Goal: Information Seeking & Learning: Learn about a topic

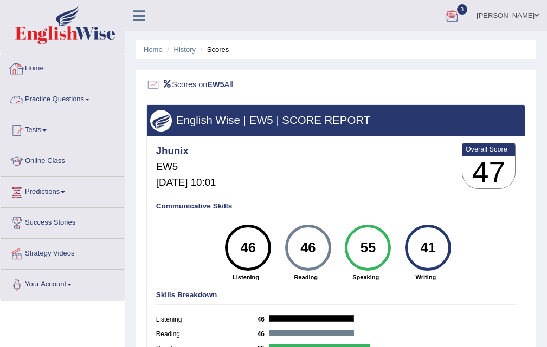
click at [92, 102] on link "Practice Questions" at bounding box center [63, 98] width 124 height 27
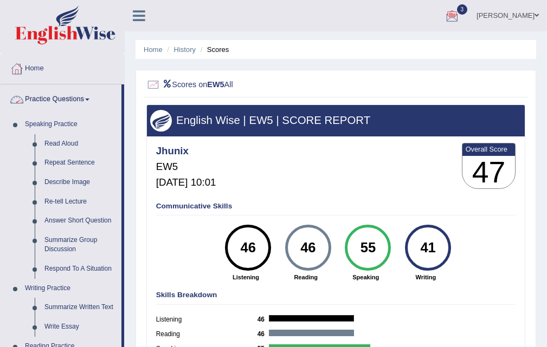
click at [89, 100] on span at bounding box center [87, 100] width 4 height 2
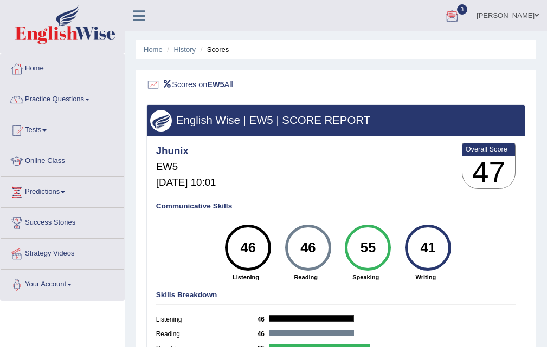
click at [89, 100] on span at bounding box center [87, 100] width 4 height 2
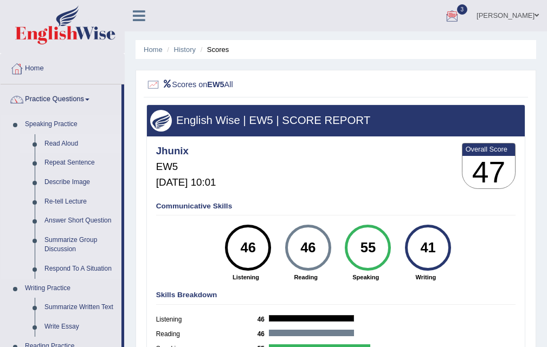
click at [69, 149] on link "Read Aloud" at bounding box center [81, 144] width 82 height 20
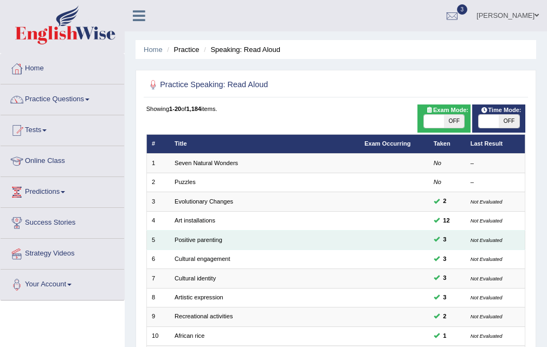
click at [187, 244] on td "Positive parenting" at bounding box center [265, 240] width 190 height 19
click at [190, 243] on td "Positive parenting" at bounding box center [265, 240] width 190 height 19
click at [191, 238] on link "Positive parenting" at bounding box center [198, 240] width 48 height 7
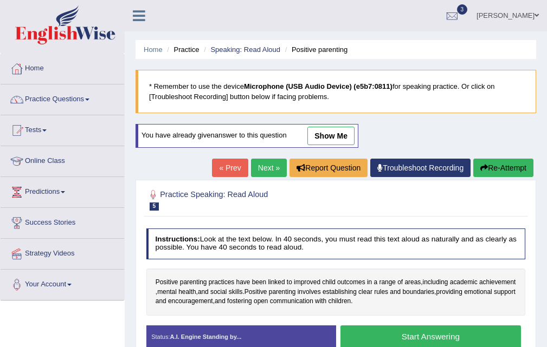
click at [399, 334] on button "Start Answering" at bounding box center [430, 337] width 180 height 23
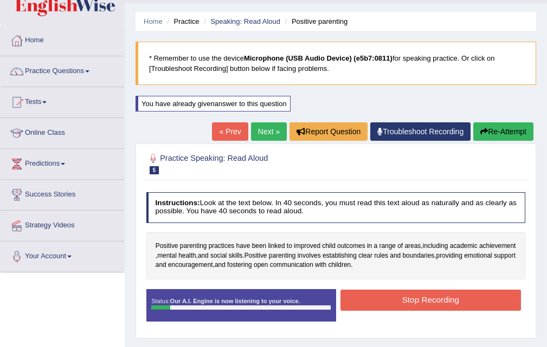
scroll to position [80, 0]
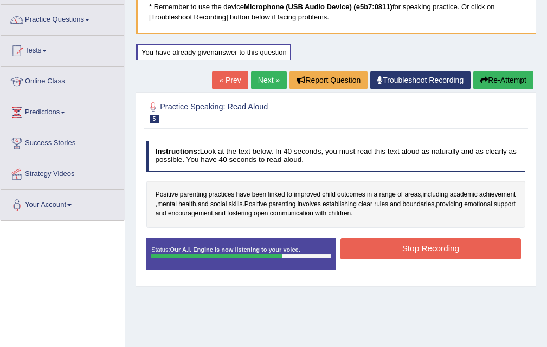
click at [429, 249] on button "Stop Recording" at bounding box center [430, 248] width 180 height 21
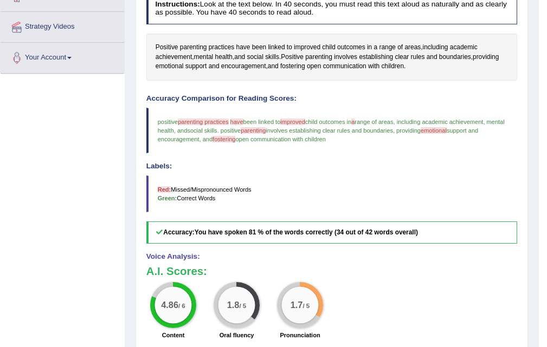
scroll to position [203, 0]
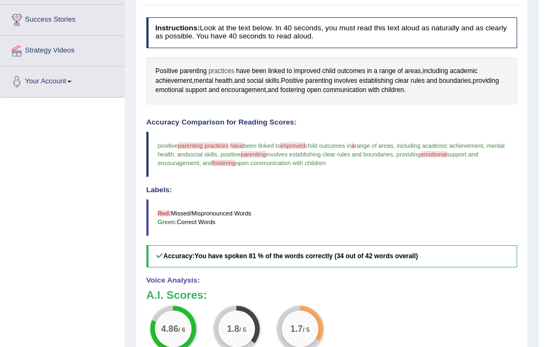
click at [212, 70] on span "practices" at bounding box center [222, 72] width 26 height 10
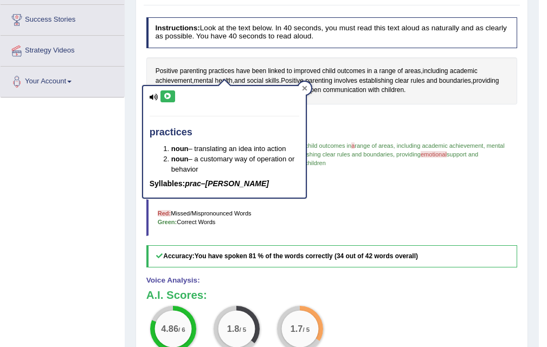
click at [302, 86] on icon at bounding box center [304, 88] width 5 height 5
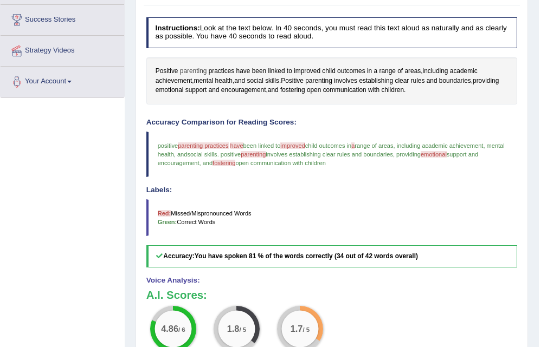
click at [196, 69] on span "parenting" at bounding box center [193, 72] width 27 height 10
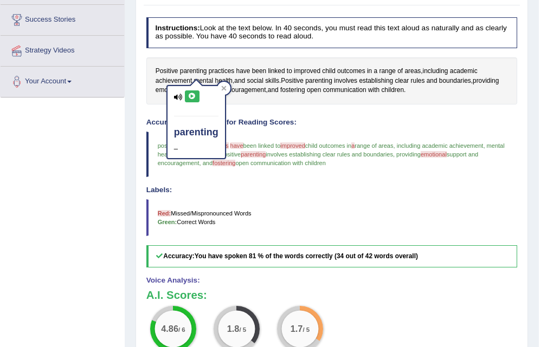
click at [193, 90] on button at bounding box center [192, 96] width 15 height 12
click at [192, 95] on icon at bounding box center [192, 96] width 8 height 7
click at [198, 68] on span "parenting" at bounding box center [193, 72] width 27 height 10
click at [191, 99] on icon at bounding box center [192, 96] width 8 height 7
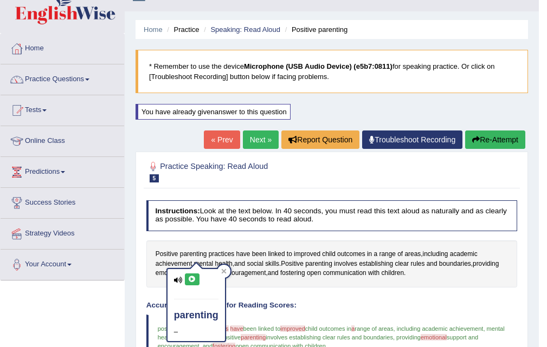
scroll to position [0, 0]
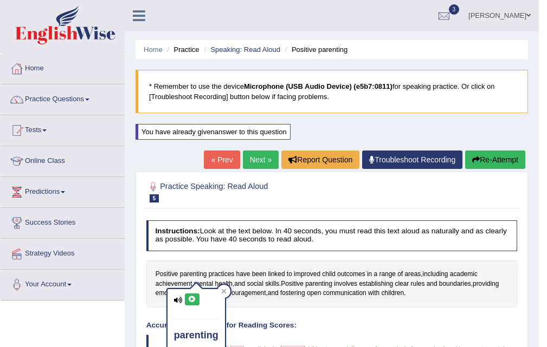
click at [254, 166] on link "Next »" at bounding box center [261, 160] width 36 height 18
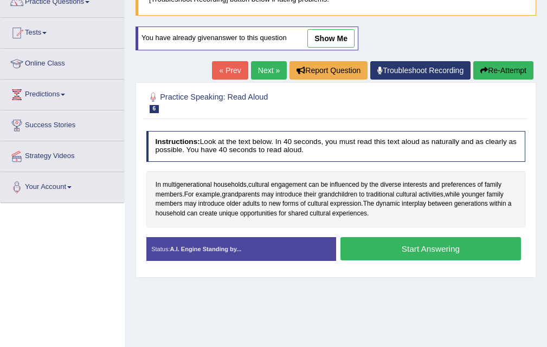
scroll to position [113, 0]
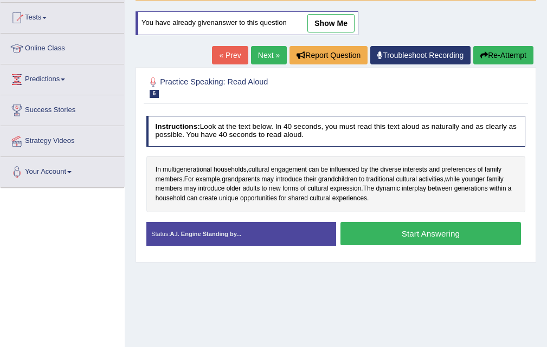
click at [406, 241] on button "Start Answering" at bounding box center [430, 233] width 180 height 23
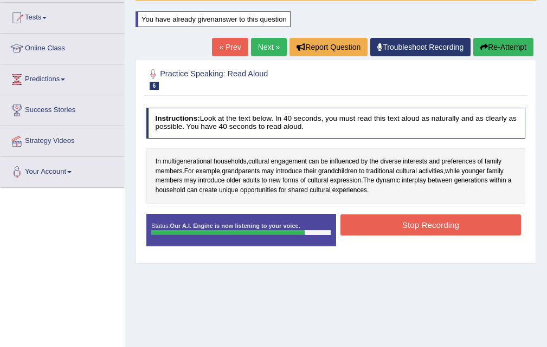
click at [402, 232] on button "Stop Recording" at bounding box center [430, 225] width 180 height 21
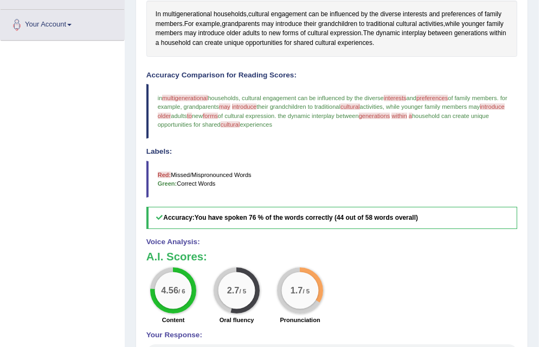
scroll to position [0, 0]
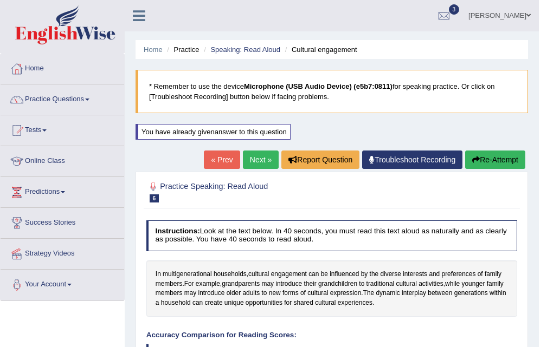
click at [257, 164] on link "Next »" at bounding box center [261, 160] width 36 height 18
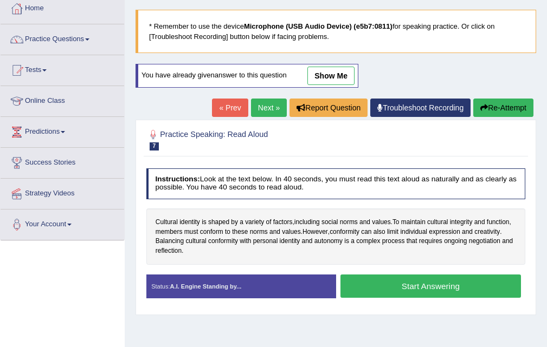
scroll to position [78, 0]
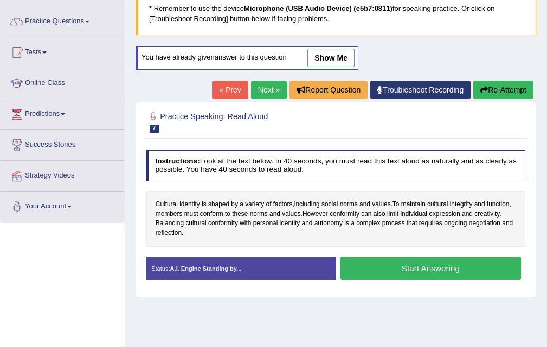
click at [378, 272] on button "Start Answering" at bounding box center [430, 268] width 180 height 23
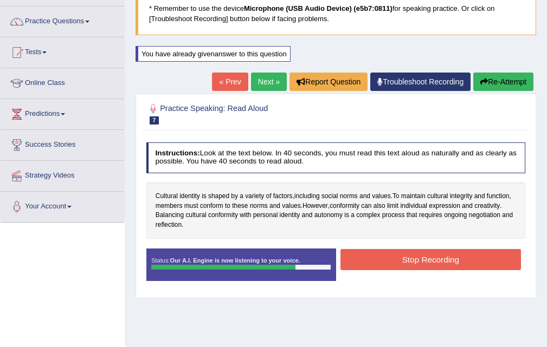
click at [388, 259] on button "Stop Recording" at bounding box center [430, 259] width 180 height 21
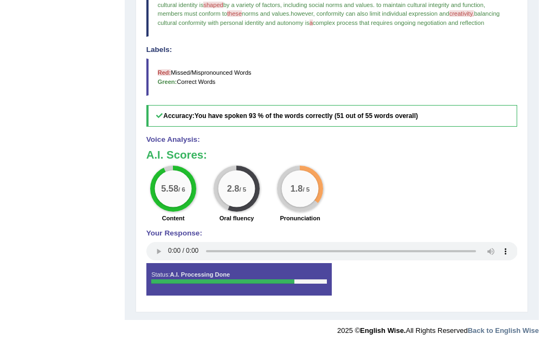
scroll to position [0, 0]
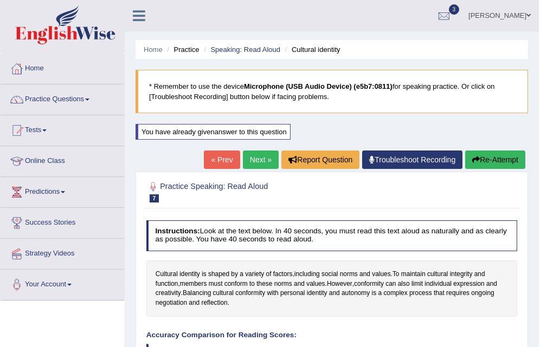
click at [251, 160] on link "Next »" at bounding box center [261, 160] width 36 height 18
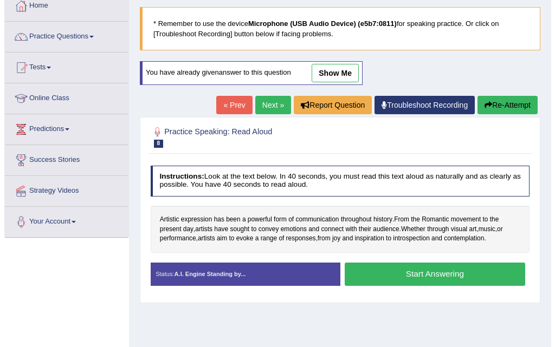
scroll to position [99, 0]
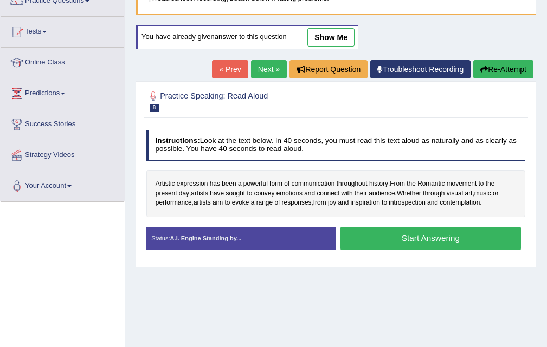
click at [385, 229] on button "Start Answering" at bounding box center [430, 238] width 180 height 23
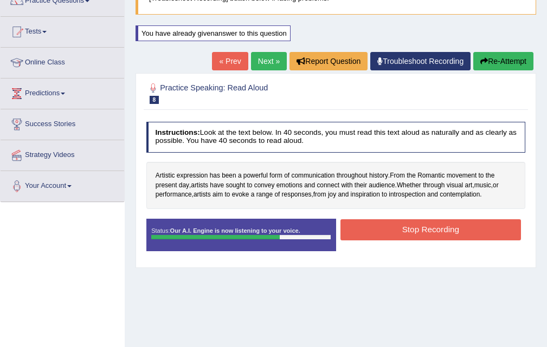
click at [389, 229] on button "Stop Recording" at bounding box center [430, 229] width 180 height 21
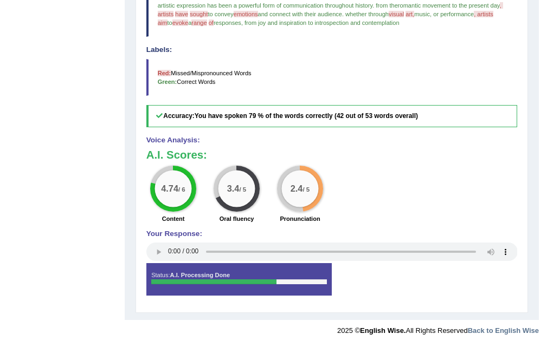
scroll to position [0, 0]
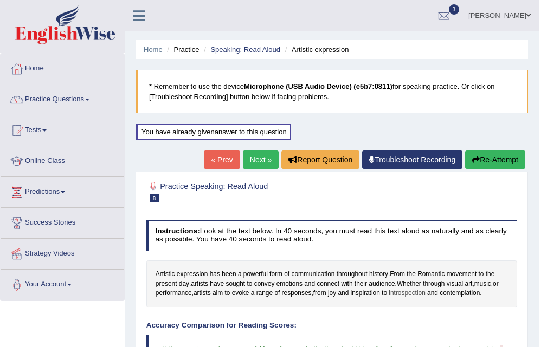
click at [403, 289] on span "introspection" at bounding box center [406, 294] width 36 height 10
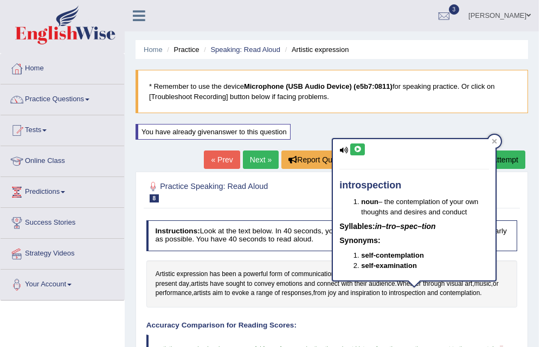
click at [358, 147] on icon at bounding box center [357, 149] width 8 height 7
click at [345, 302] on div "Artistic expression has been a powerful form of communication throughout histor…" at bounding box center [331, 284] width 371 height 47
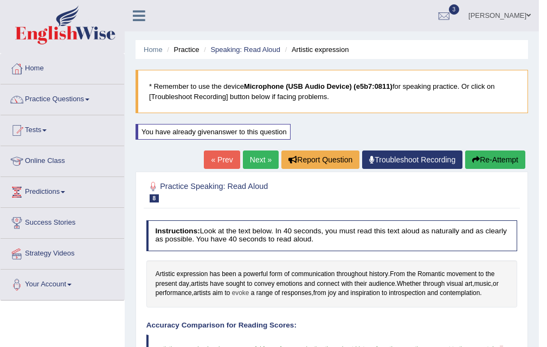
click at [248, 294] on span "evoke" at bounding box center [240, 294] width 17 height 10
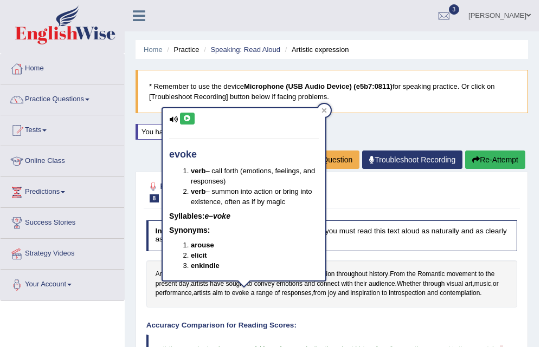
click at [194, 123] on button at bounding box center [187, 119] width 15 height 12
click at [348, 329] on h4 "Accuracy Comparison for Reading Scores:" at bounding box center [331, 326] width 371 height 8
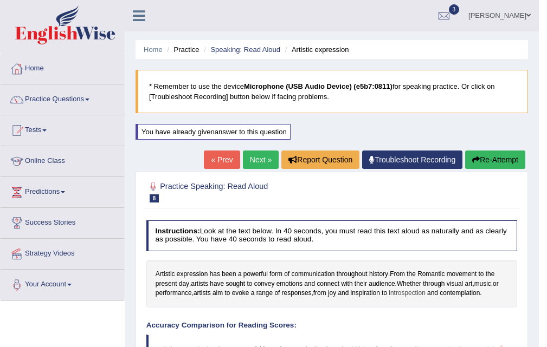
click at [413, 297] on span "introspection" at bounding box center [406, 294] width 36 height 10
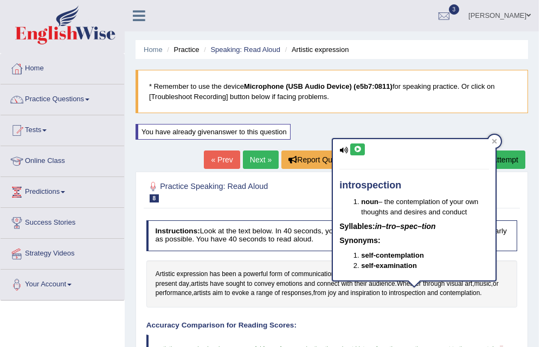
click at [412, 299] on div "Artistic expression has been a powerful form of communication throughout histor…" at bounding box center [331, 284] width 371 height 47
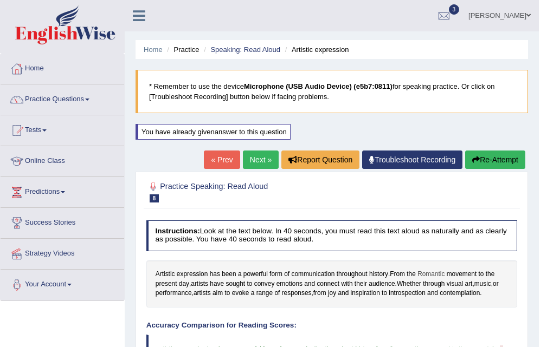
click at [431, 275] on span "Romantic" at bounding box center [430, 275] width 27 height 10
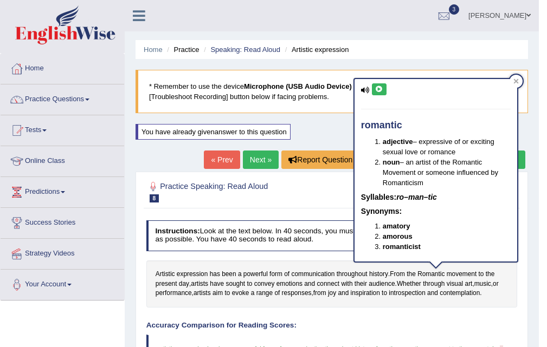
click at [377, 90] on icon at bounding box center [379, 89] width 8 height 7
click at [513, 79] on icon at bounding box center [515, 81] width 5 height 5
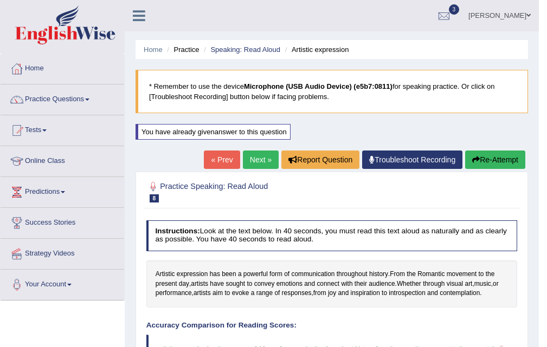
click at [256, 162] on link "Next »" at bounding box center [261, 160] width 36 height 18
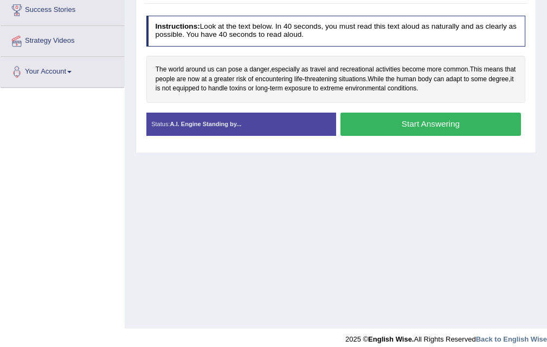
scroll to position [222, 0]
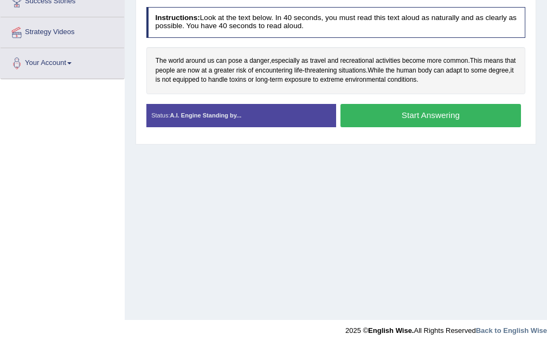
click at [380, 116] on button "Start Answering" at bounding box center [430, 115] width 180 height 23
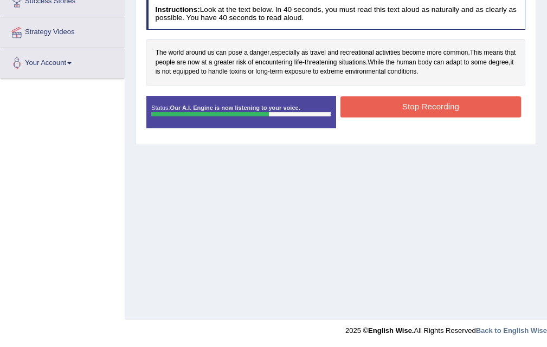
click at [381, 111] on button "Stop Recording" at bounding box center [430, 106] width 180 height 21
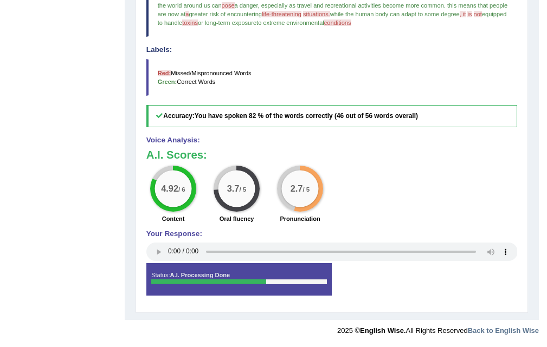
scroll to position [0, 0]
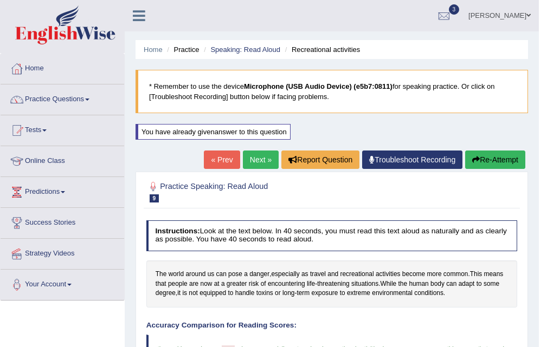
click at [256, 164] on link "Next »" at bounding box center [261, 160] width 36 height 18
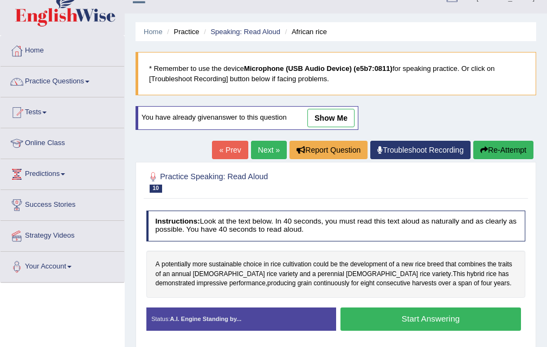
scroll to position [55, 0]
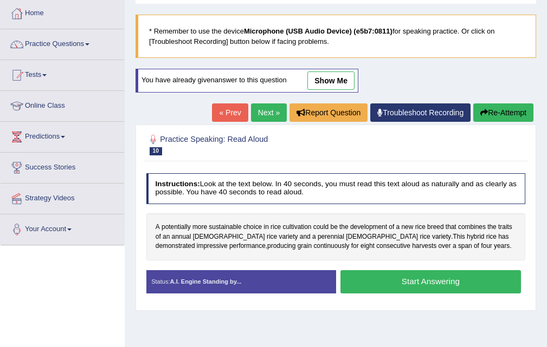
click at [414, 288] on button "Start Answering" at bounding box center [430, 281] width 180 height 23
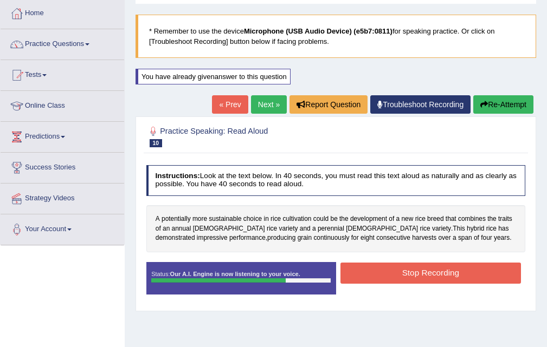
click at [417, 277] on button "Stop Recording" at bounding box center [430, 273] width 180 height 21
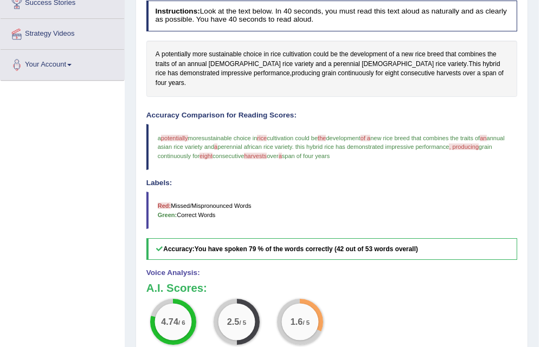
scroll to position [188, 0]
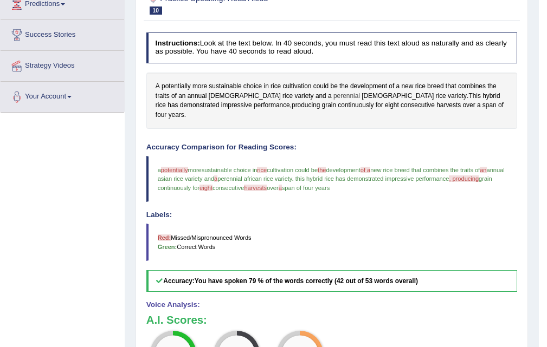
click at [333, 96] on span "perennial" at bounding box center [346, 97] width 27 height 10
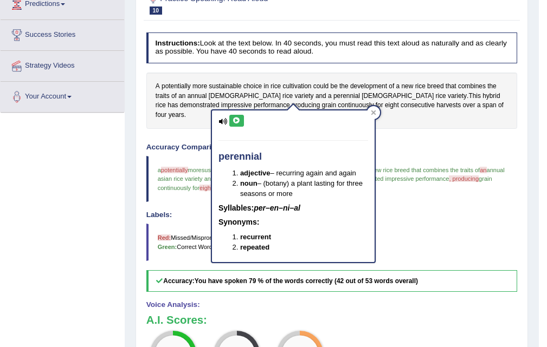
click at [241, 119] on button at bounding box center [236, 121] width 15 height 12
click at [374, 115] on icon at bounding box center [373, 112] width 5 height 5
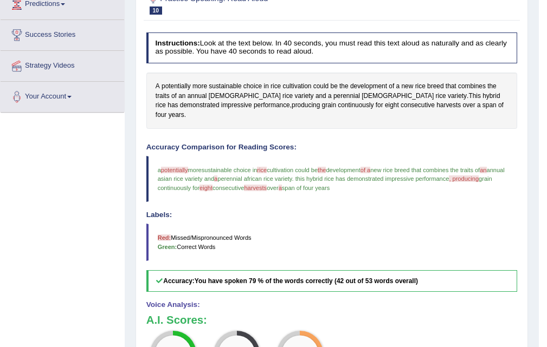
click at [178, 167] on span "potentially" at bounding box center [174, 170] width 27 height 7
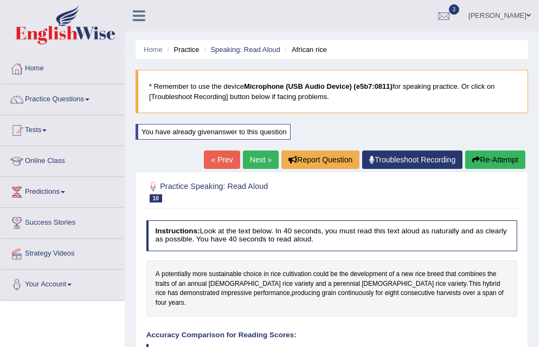
click at [245, 157] on link "Next »" at bounding box center [261, 160] width 36 height 18
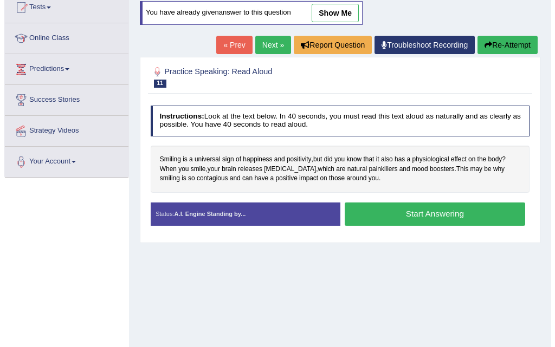
scroll to position [124, 0]
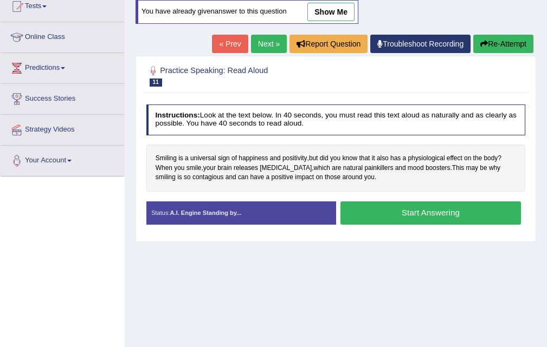
click at [404, 209] on button "Start Answering" at bounding box center [430, 213] width 180 height 23
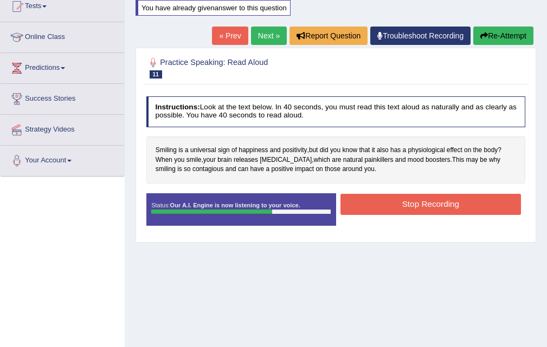
drag, startPoint x: 409, startPoint y: 205, endPoint x: 425, endPoint y: 177, distance: 32.5
click at [422, 179] on div "Instructions: Look at the text below. In 40 seconds, you must read this text al…" at bounding box center [336, 165] width 384 height 146
click at [443, 207] on button "Stop Recording" at bounding box center [430, 204] width 180 height 21
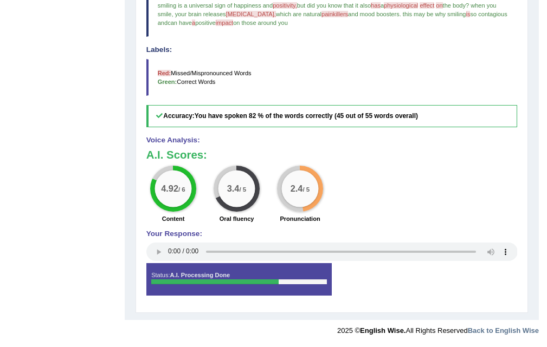
scroll to position [0, 0]
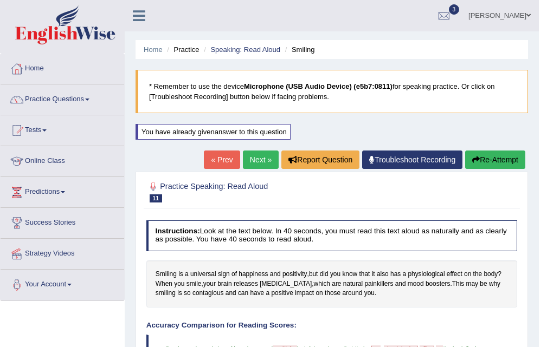
click at [251, 164] on link "Next »" at bounding box center [261, 160] width 36 height 18
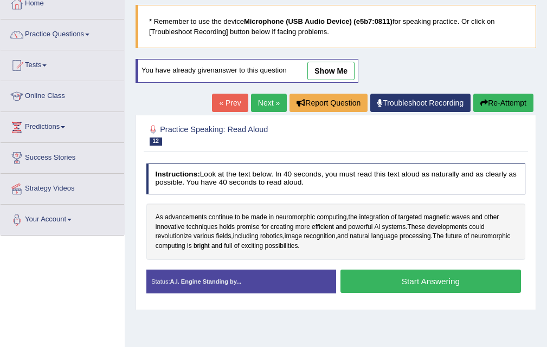
scroll to position [74, 0]
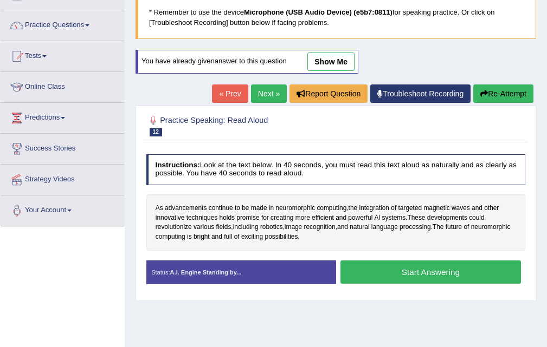
click at [399, 278] on button "Start Answering" at bounding box center [430, 272] width 180 height 23
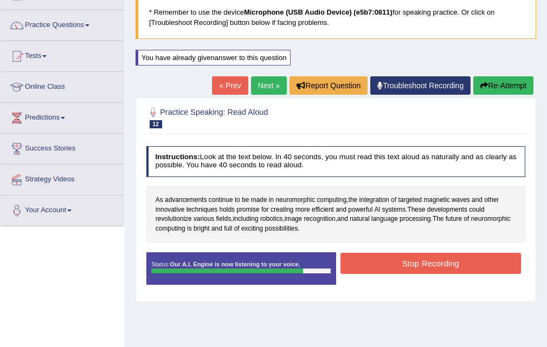
click at [384, 264] on button "Stop Recording" at bounding box center [430, 263] width 180 height 21
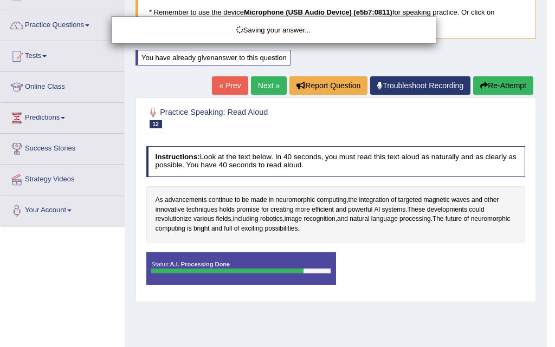
click at [183, 230] on div "Saving your answer..." at bounding box center [277, 173] width 555 height 347
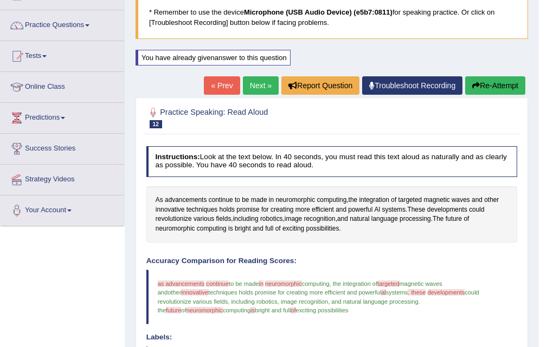
click at [175, 227] on span "neuromorphic" at bounding box center [175, 229] width 40 height 10
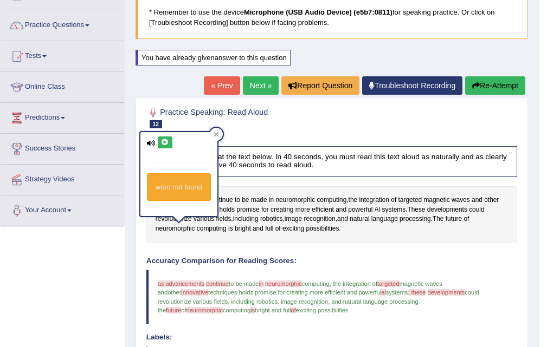
click at [169, 138] on button at bounding box center [165, 143] width 15 height 12
click at [164, 143] on icon at bounding box center [165, 142] width 8 height 7
drag, startPoint x: 508, startPoint y: 234, endPoint x: 522, endPoint y: 222, distance: 18.8
click at [508, 235] on div "As advancements continue to be made in neuromorphic computing , the integration…" at bounding box center [331, 214] width 371 height 56
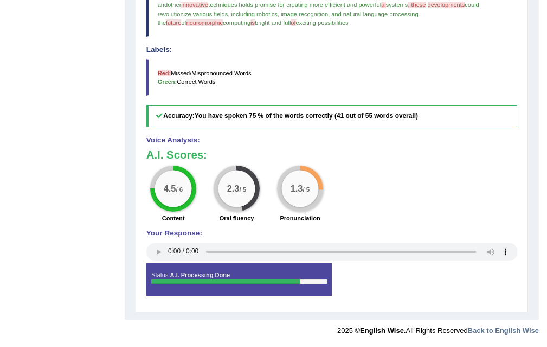
scroll to position [0, 0]
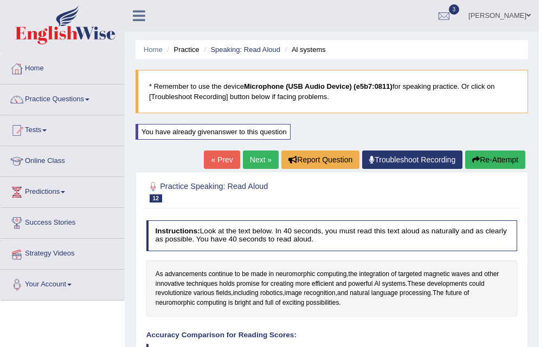
click at [248, 158] on link "Next »" at bounding box center [261, 160] width 36 height 18
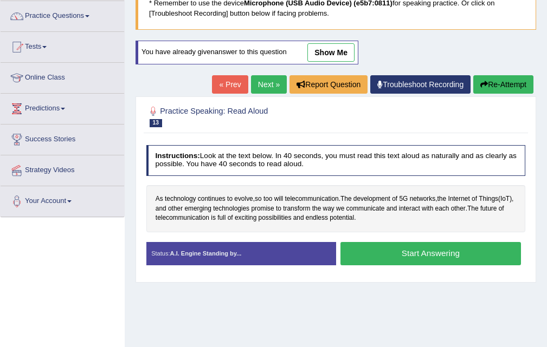
scroll to position [100, 0]
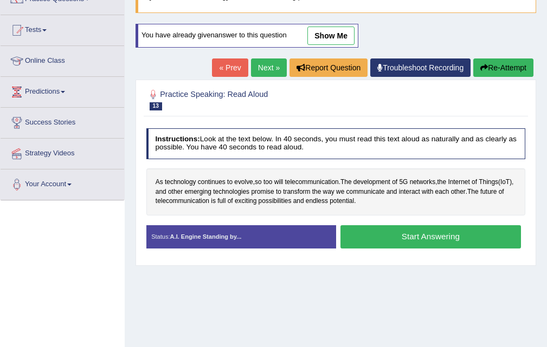
click at [384, 232] on button "Start Answering" at bounding box center [430, 236] width 180 height 23
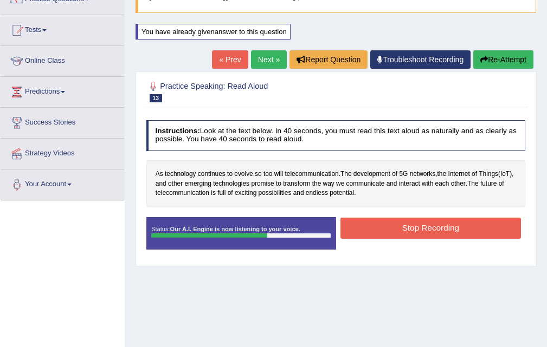
click at [418, 232] on button "Stop Recording" at bounding box center [430, 228] width 180 height 21
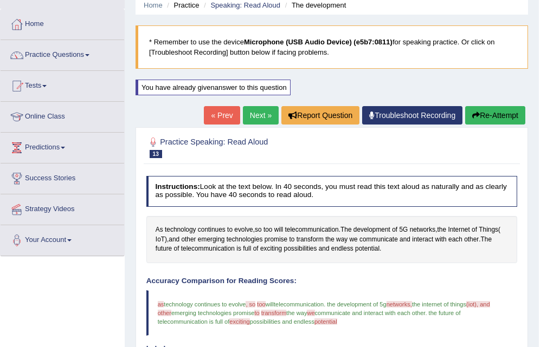
scroll to position [68, 0]
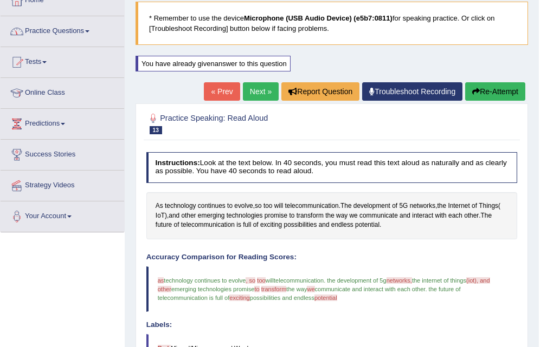
click at [89, 32] on span at bounding box center [87, 31] width 4 height 2
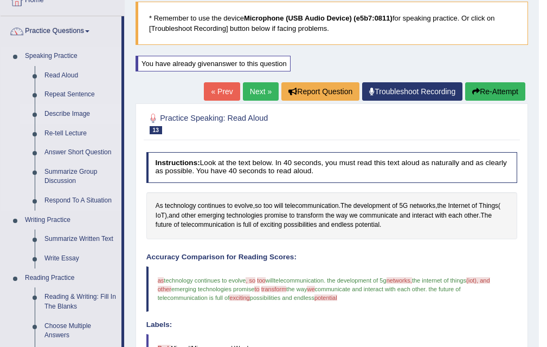
click at [79, 112] on link "Describe Image" at bounding box center [81, 115] width 82 height 20
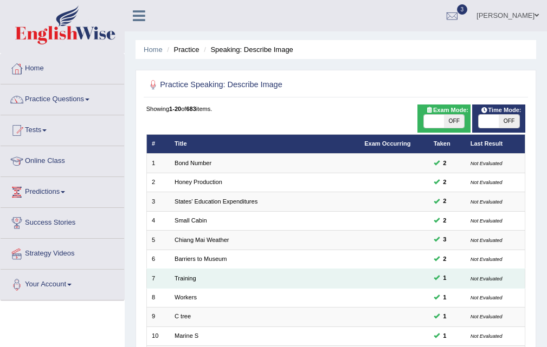
click at [200, 275] on td "Training" at bounding box center [265, 278] width 190 height 19
click at [181, 275] on link "Training" at bounding box center [185, 278] width 22 height 7
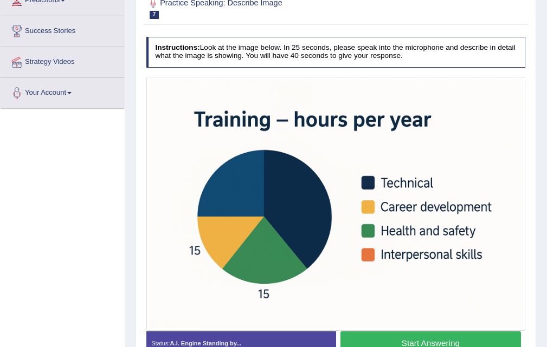
scroll to position [202, 0]
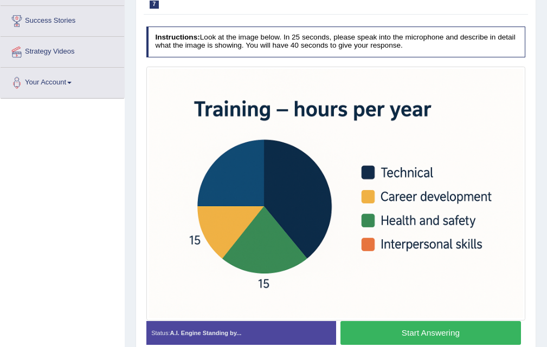
click at [407, 339] on button "Start Answering" at bounding box center [430, 332] width 180 height 23
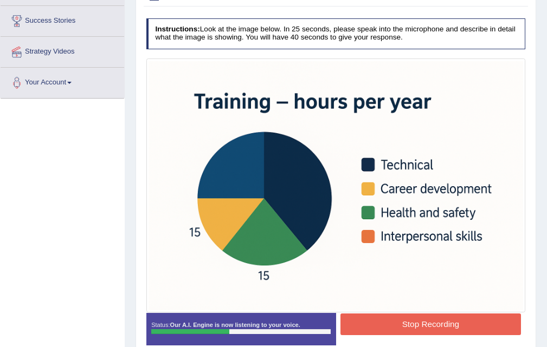
scroll to position [239, 0]
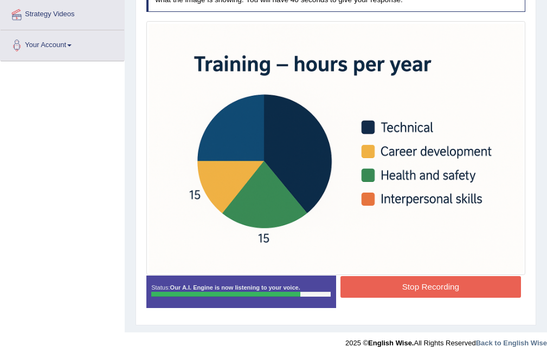
click at [426, 286] on button "Stop Recording" at bounding box center [430, 286] width 180 height 21
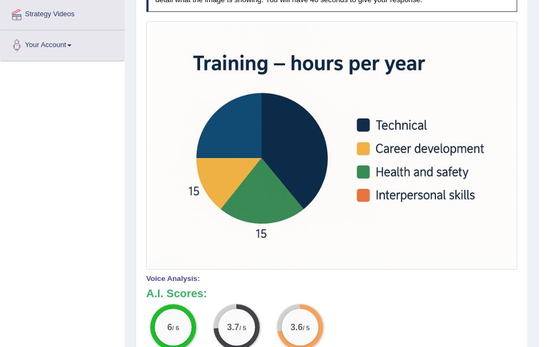
drag, startPoint x: 548, startPoint y: 170, endPoint x: 547, endPoint y: 256, distance: 86.1
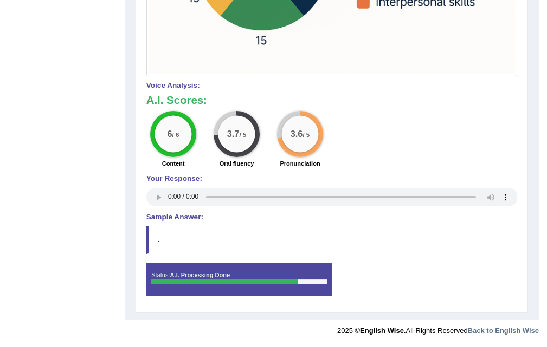
scroll to position [0, 0]
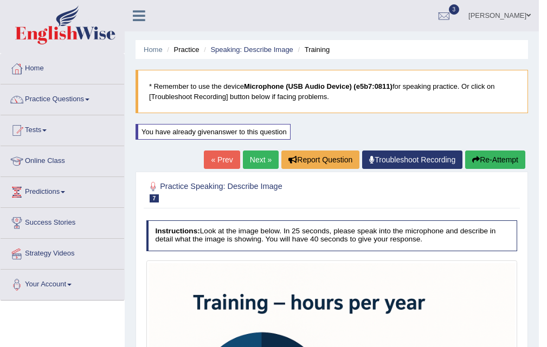
click at [261, 158] on link "Next »" at bounding box center [261, 160] width 36 height 18
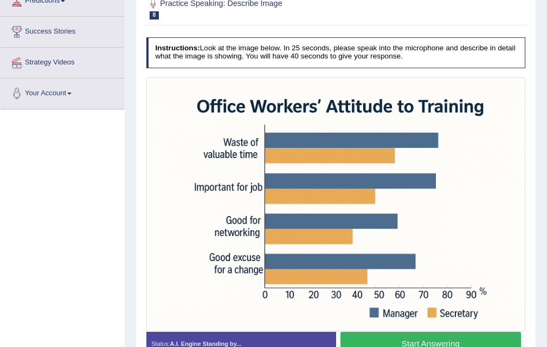
scroll to position [187, 0]
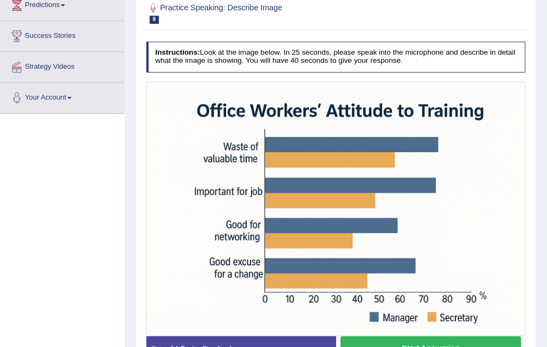
click at [450, 337] on button "Start Answering" at bounding box center [430, 347] width 180 height 23
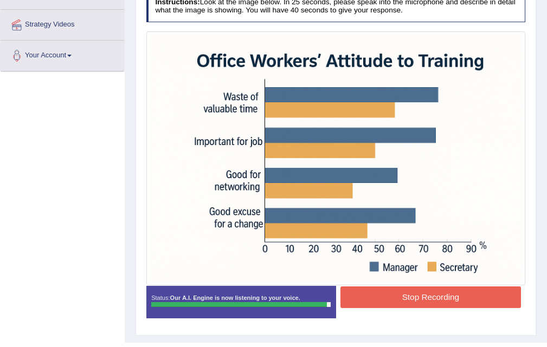
scroll to position [252, 0]
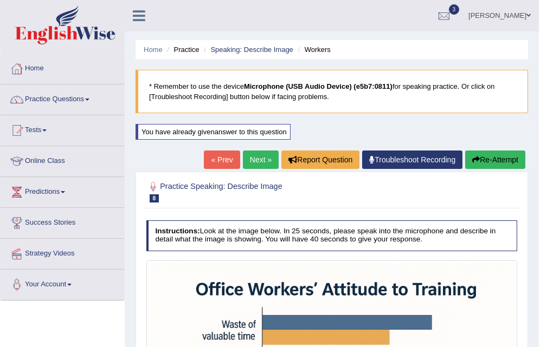
scroll to position [433, 0]
